Goal: Task Accomplishment & Management: Manage account settings

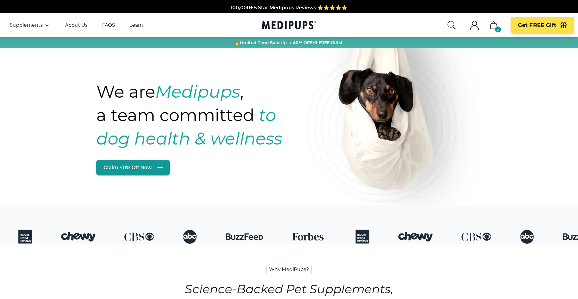
click at [110, 26] on link "FAQS" at bounding box center [108, 25] width 13 height 6
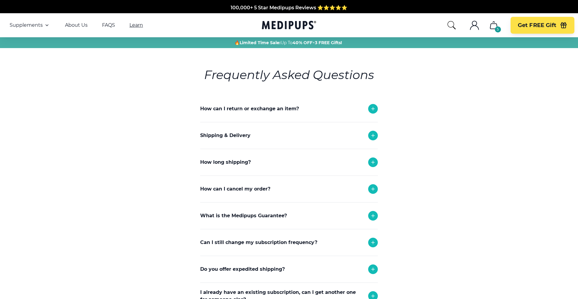
click at [135, 23] on link "Learn" at bounding box center [136, 25] width 14 height 6
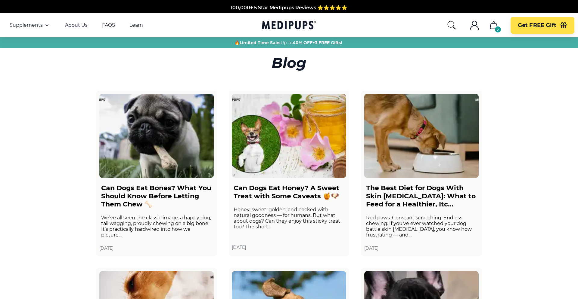
click at [73, 25] on link "About Us" at bounding box center [76, 25] width 23 height 6
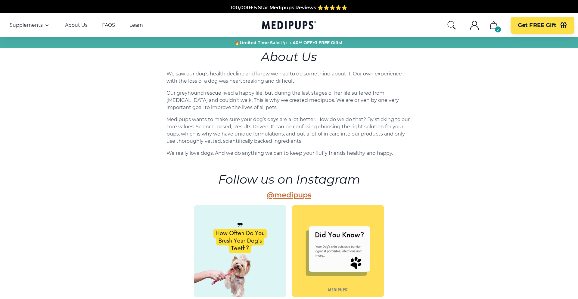
click at [106, 24] on link "FAQS" at bounding box center [108, 25] width 13 height 6
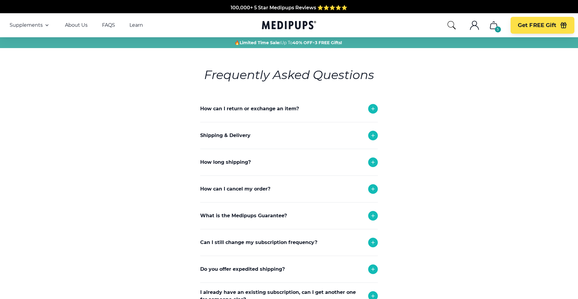
click at [474, 23] on icon ".cls-1{fill:none;stroke:currentColor;stroke-miterlimit:10;stroke-width:1.5px;}" at bounding box center [475, 25] width 10 height 10
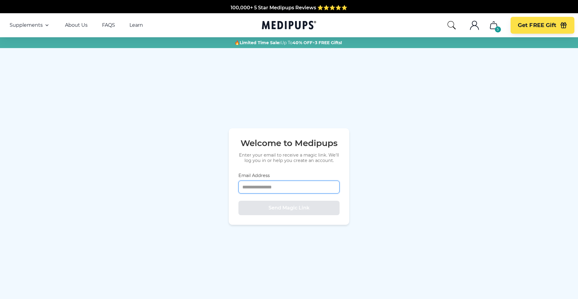
click at [256, 186] on input "Email Address" at bounding box center [288, 187] width 101 height 13
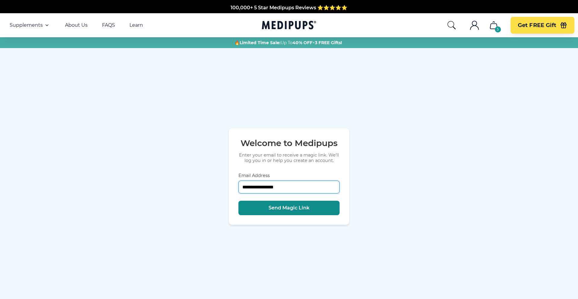
type input "**********"
click at [265, 209] on button "Send Magic Link" at bounding box center [288, 208] width 101 height 14
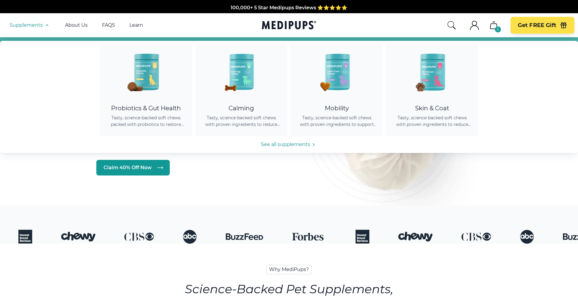
click at [46, 22] on icon "button" at bounding box center [46, 25] width 7 height 7
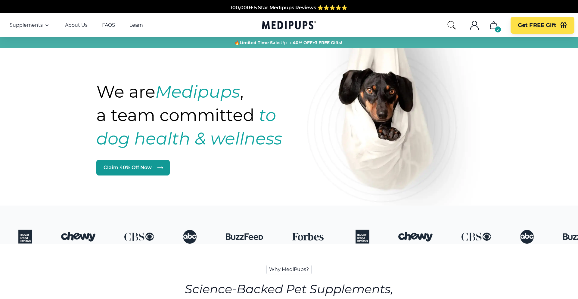
click at [70, 26] on link "About Us" at bounding box center [76, 25] width 23 height 6
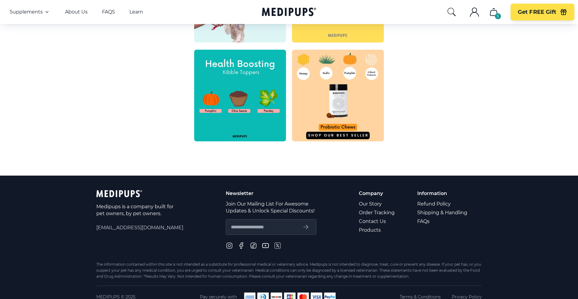
scroll to position [264, 0]
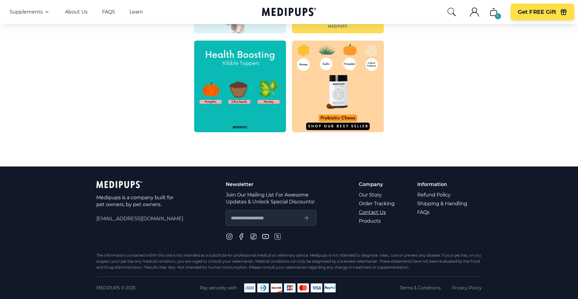
click at [377, 211] on link "Contact Us" at bounding box center [377, 212] width 37 height 9
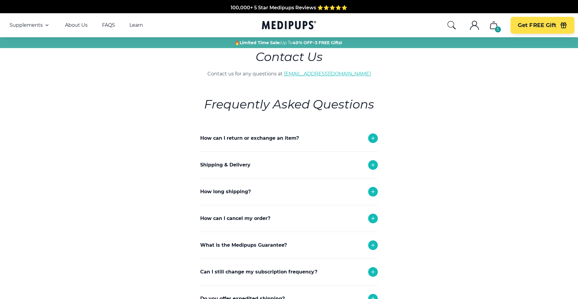
click at [345, 74] on link "[EMAIL_ADDRESS][DOMAIN_NAME]" at bounding box center [327, 74] width 87 height 6
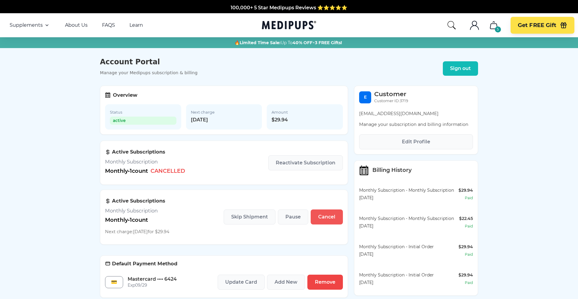
click at [329, 220] on span "Cancel" at bounding box center [326, 217] width 17 height 6
